Goal: Task Accomplishment & Management: Manage account settings

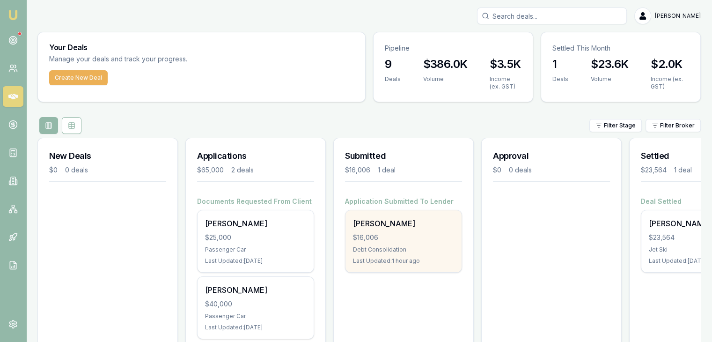
click at [377, 231] on div "[PERSON_NAME] $16,006 Debt Consolidation Last Updated: 1 hour ago" at bounding box center [404, 241] width 116 height 62
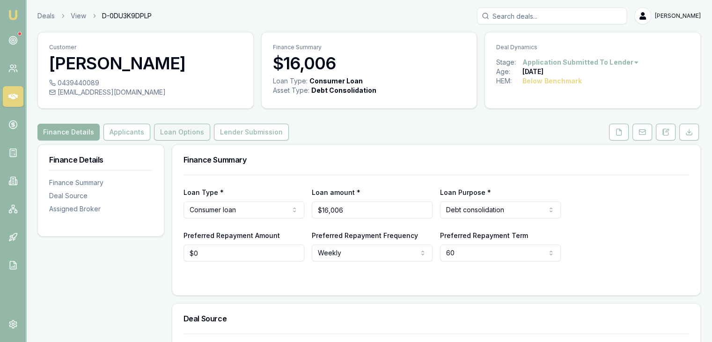
click at [164, 127] on button "Loan Options" at bounding box center [182, 132] width 56 height 17
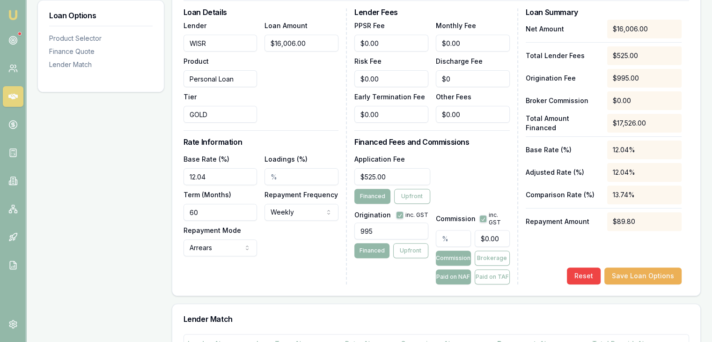
scroll to position [281, 0]
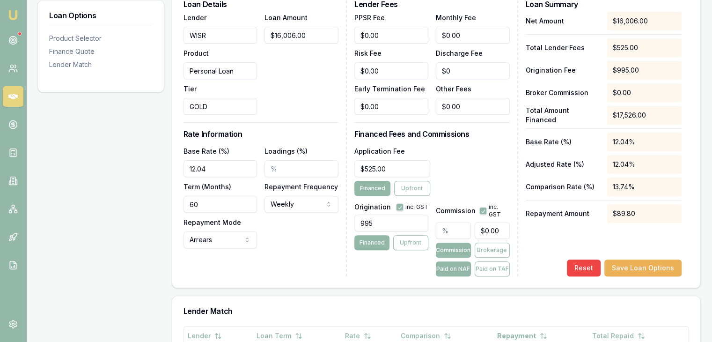
drag, startPoint x: 205, startPoint y: 202, endPoint x: 159, endPoint y: 199, distance: 46.0
click at [159, 199] on div "Loan Options Product Selector Finance Quote Lender Match Product Selector Perso…" at bounding box center [369, 211] width 664 height 697
type input "84"
click at [631, 265] on button "Save Loan Options" at bounding box center [643, 267] width 77 height 17
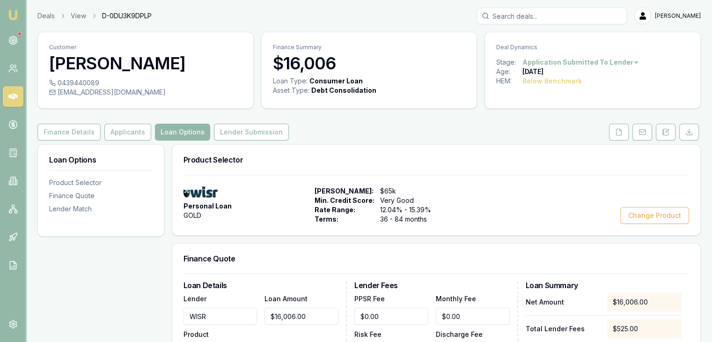
scroll to position [0, 0]
click at [620, 135] on icon at bounding box center [618, 131] width 7 height 7
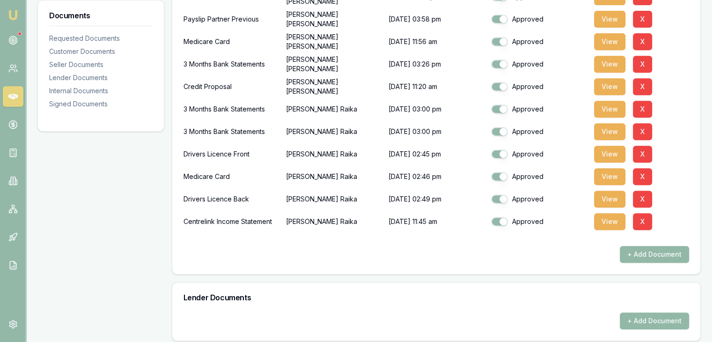
scroll to position [468, 0]
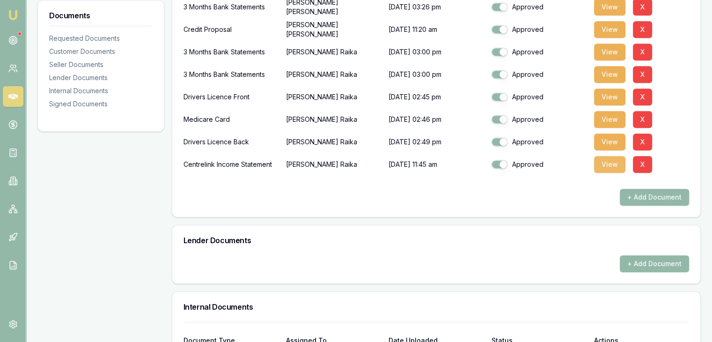
click at [611, 162] on button "View" at bounding box center [609, 164] width 31 height 17
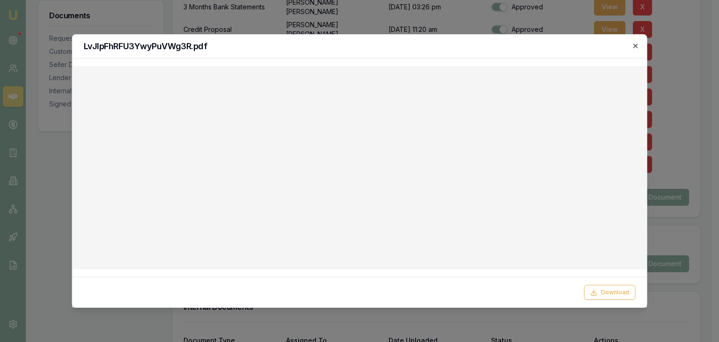
click at [634, 47] on icon "button" at bounding box center [636, 46] width 4 height 4
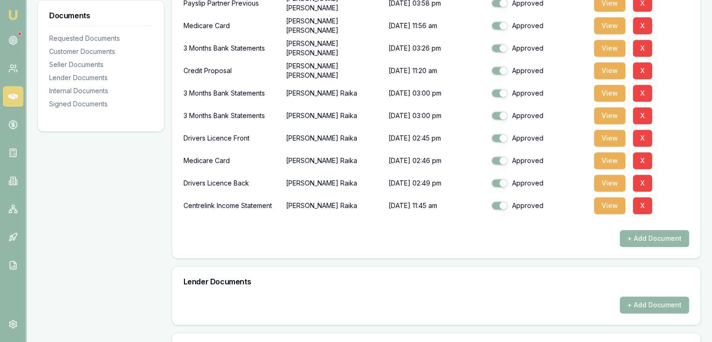
scroll to position [375, 0]
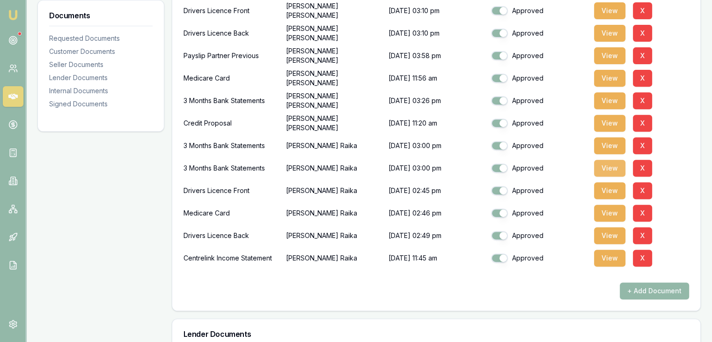
click at [606, 168] on button "View" at bounding box center [609, 168] width 31 height 17
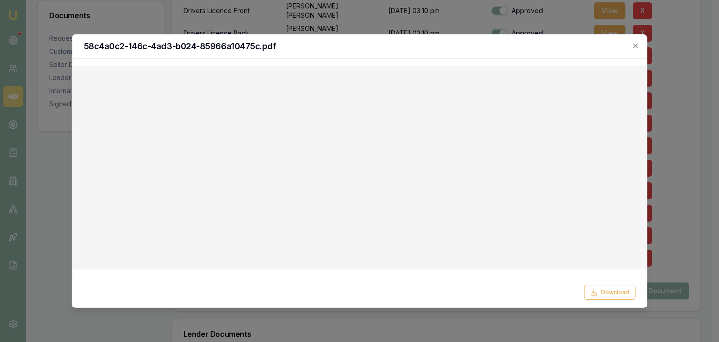
click at [692, 80] on div at bounding box center [359, 171] width 719 height 342
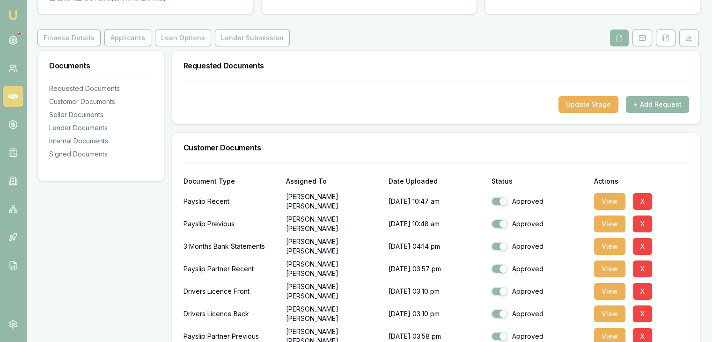
scroll to position [94, 0]
